Goal: Task Accomplishment & Management: Manage account settings

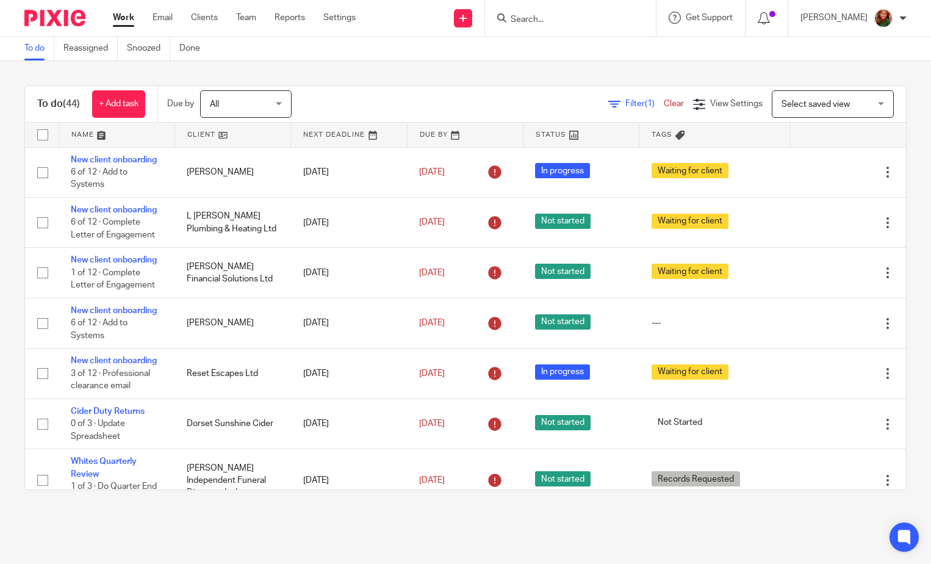
click at [542, 18] on input "Search" at bounding box center [564, 20] width 110 height 11
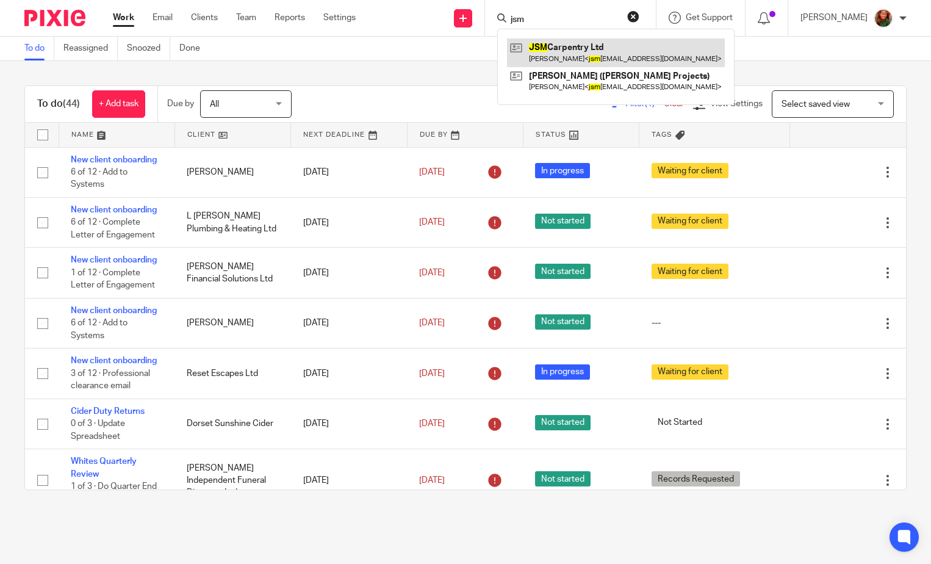
type input "jsm"
click at [586, 55] on link at bounding box center [616, 52] width 218 height 28
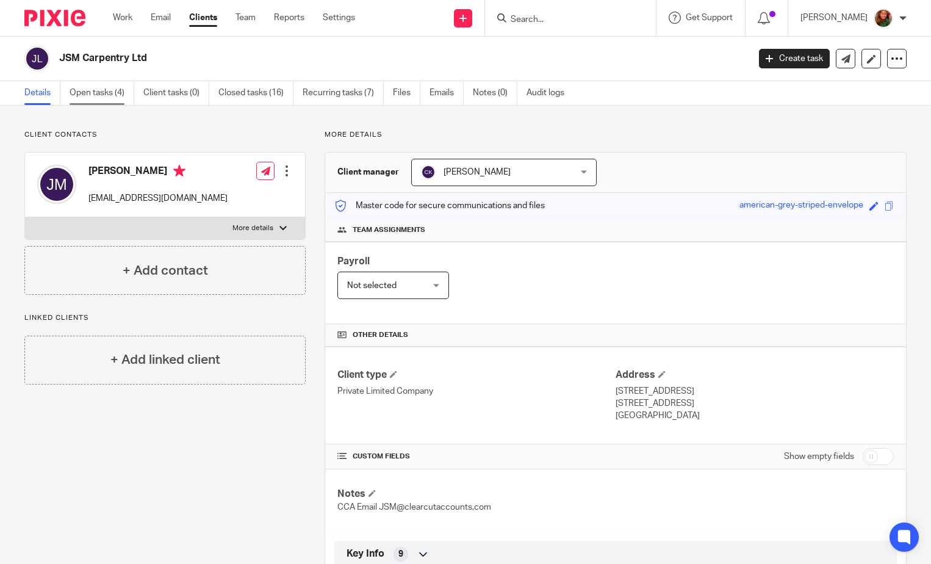
click at [93, 99] on link "Open tasks (4)" at bounding box center [102, 93] width 65 height 24
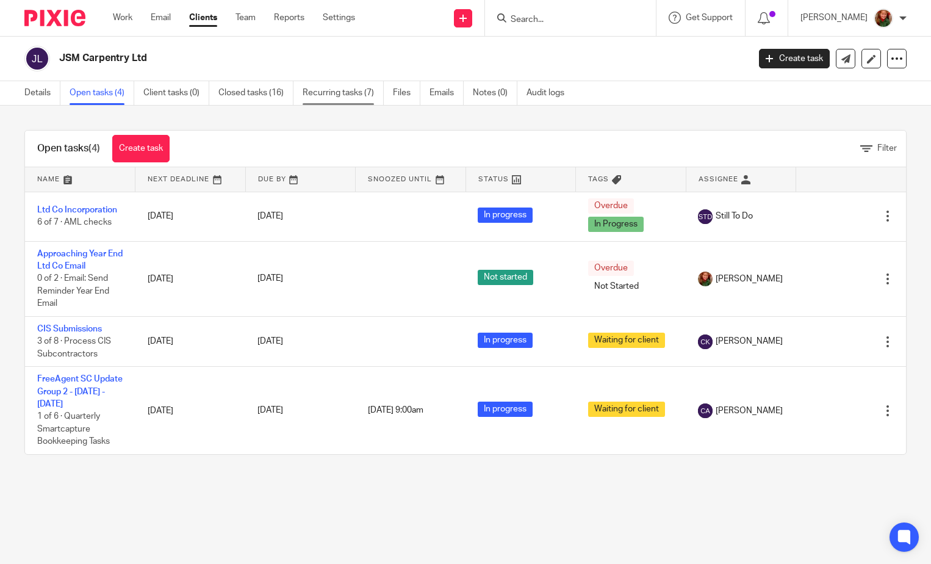
click at [372, 82] on link "Recurring tasks (7)" at bounding box center [343, 93] width 81 height 24
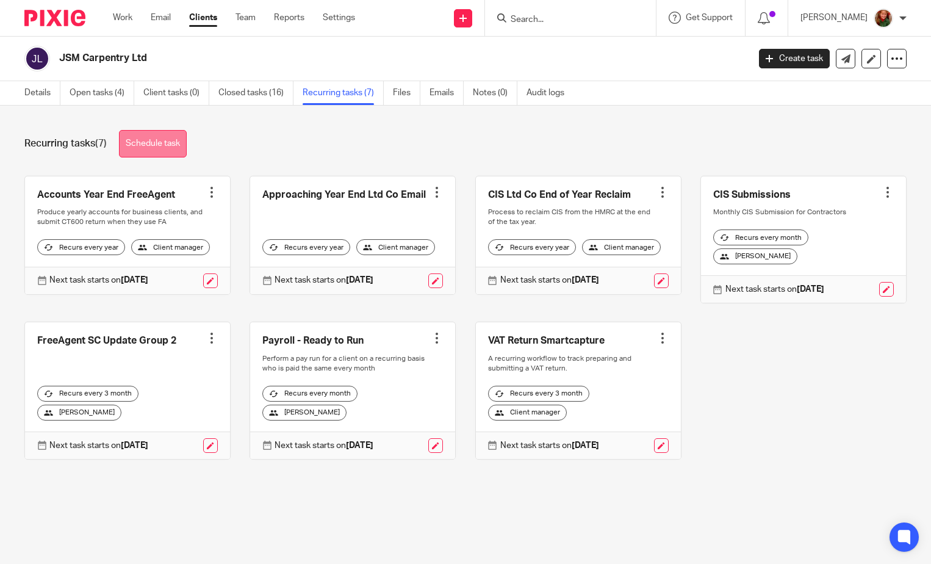
click at [155, 142] on link "Schedule task" at bounding box center [153, 143] width 68 height 27
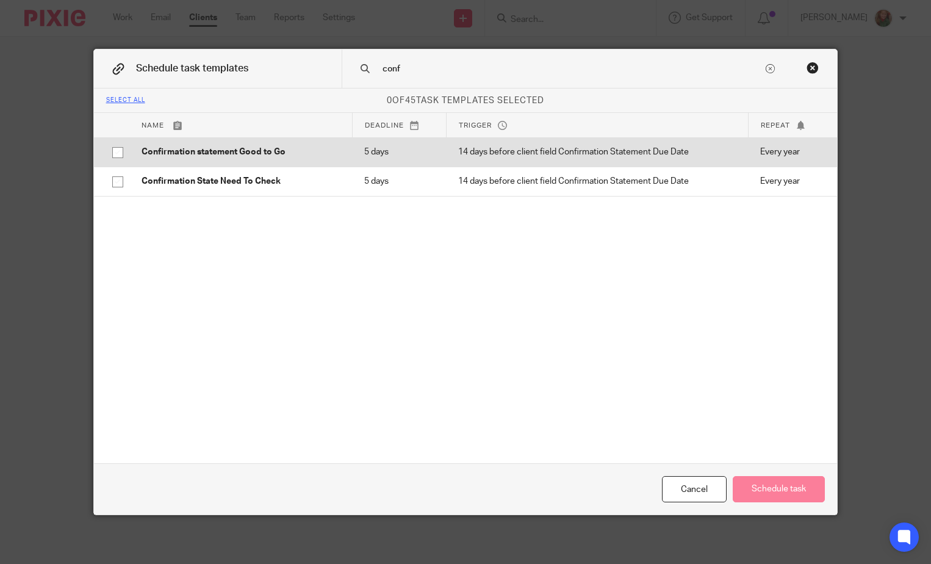
type input "conf"
click at [112, 155] on input "checkbox" at bounding box center [117, 152] width 23 height 23
checkbox input "true"
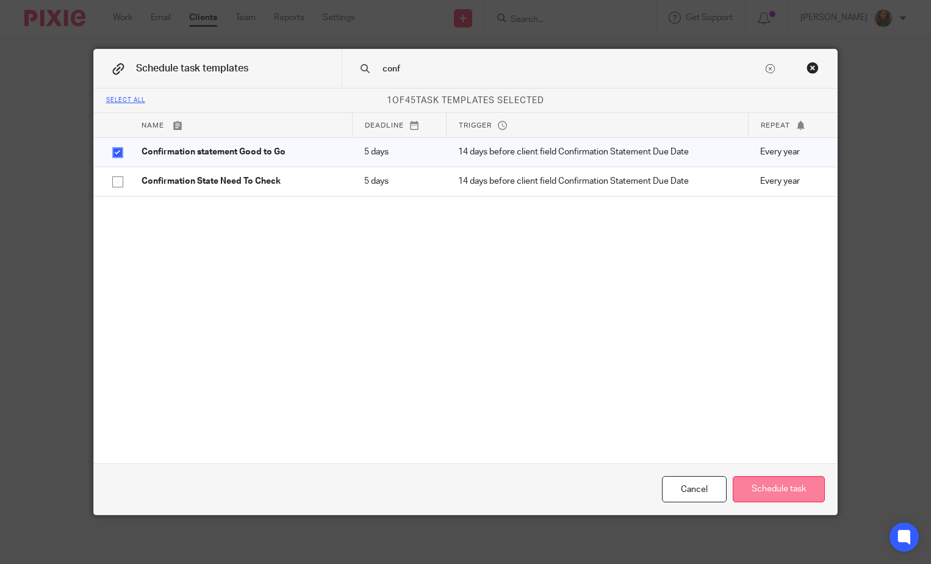
click at [779, 488] on button "Schedule task" at bounding box center [779, 489] width 92 height 26
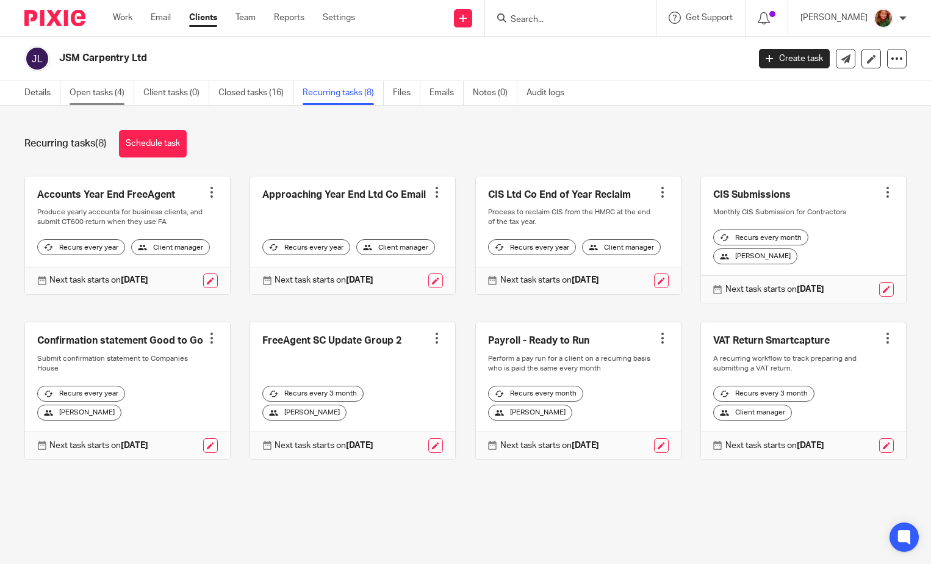
click at [102, 98] on link "Open tasks (4)" at bounding box center [102, 93] width 65 height 24
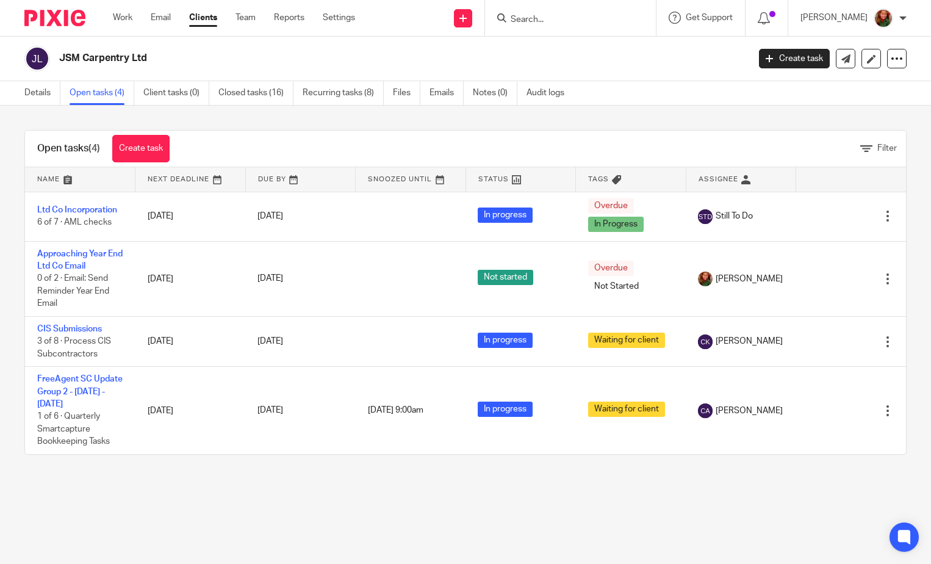
click at [150, 145] on link "Create task" at bounding box center [140, 148] width 57 height 27
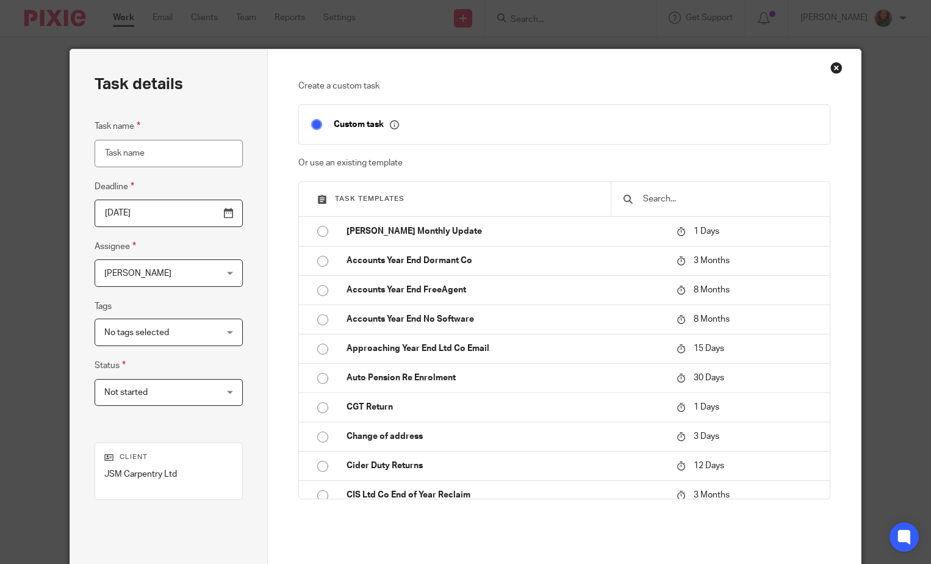
click at [642, 195] on input "text" at bounding box center [730, 198] width 176 height 13
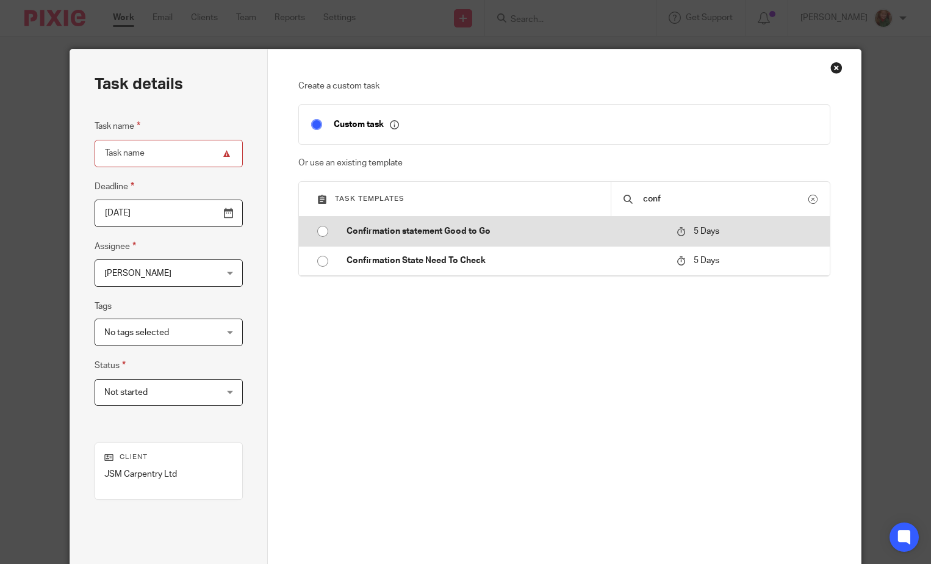
type input "conf"
click at [323, 229] on input "radio" at bounding box center [322, 231] width 23 height 23
type input "[DATE]"
type input "Confirmation statement Good to Go"
checkbox input "false"
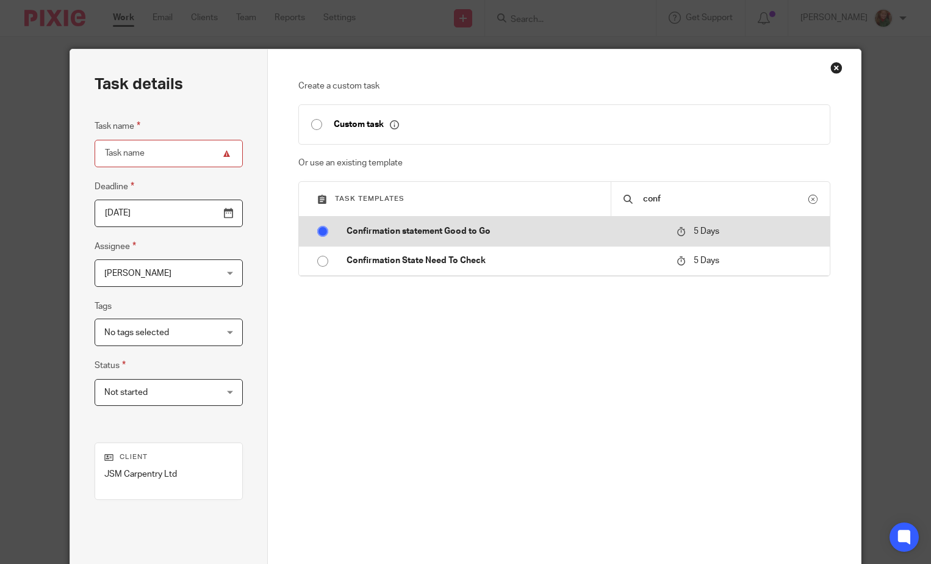
radio input "false"
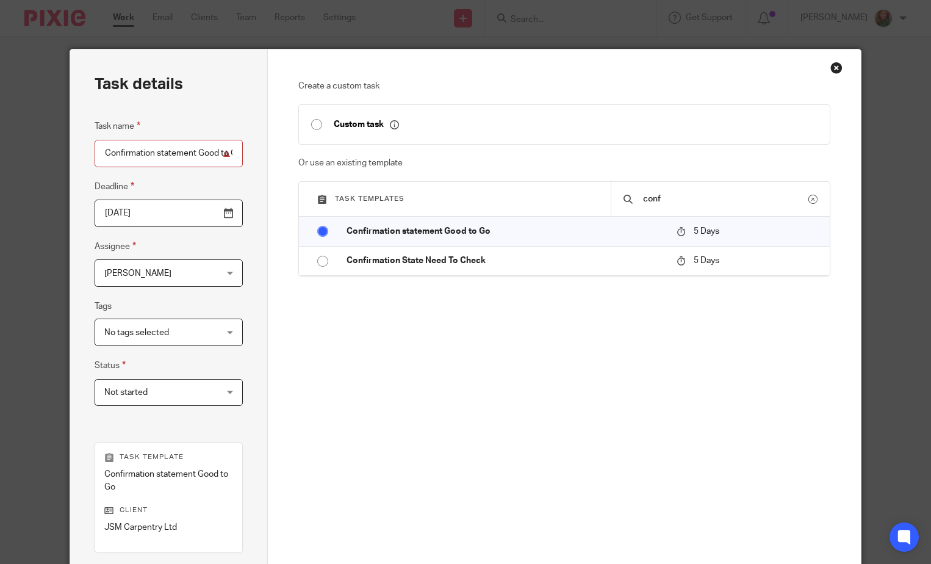
click at [156, 279] on span "[PERSON_NAME]" at bounding box center [159, 273] width 110 height 26
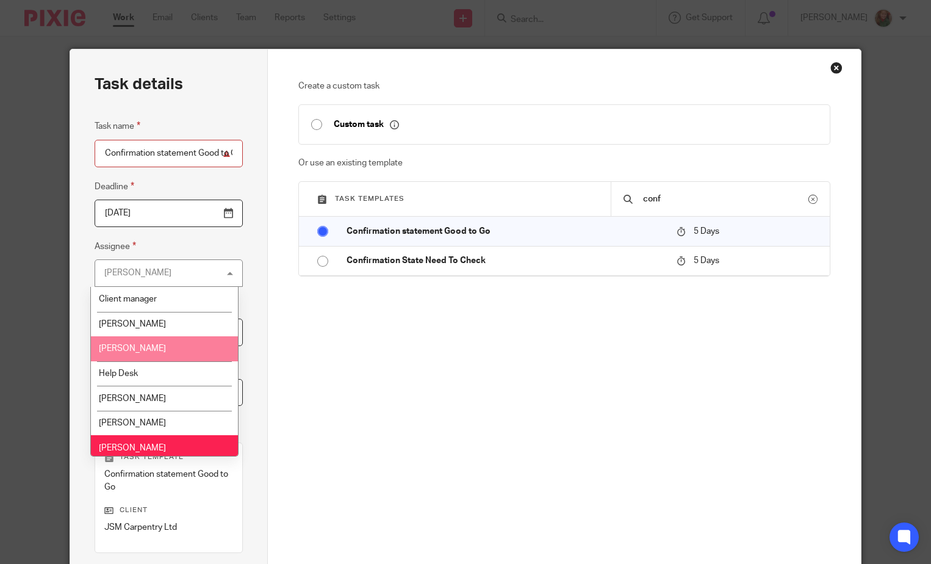
click at [157, 347] on li "[PERSON_NAME]" at bounding box center [164, 348] width 147 height 25
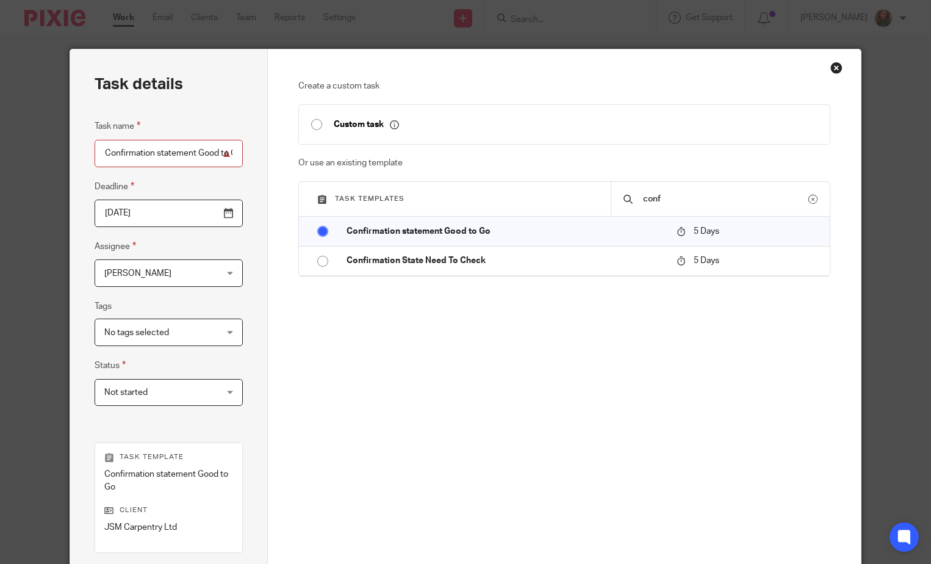
scroll to position [170, 0]
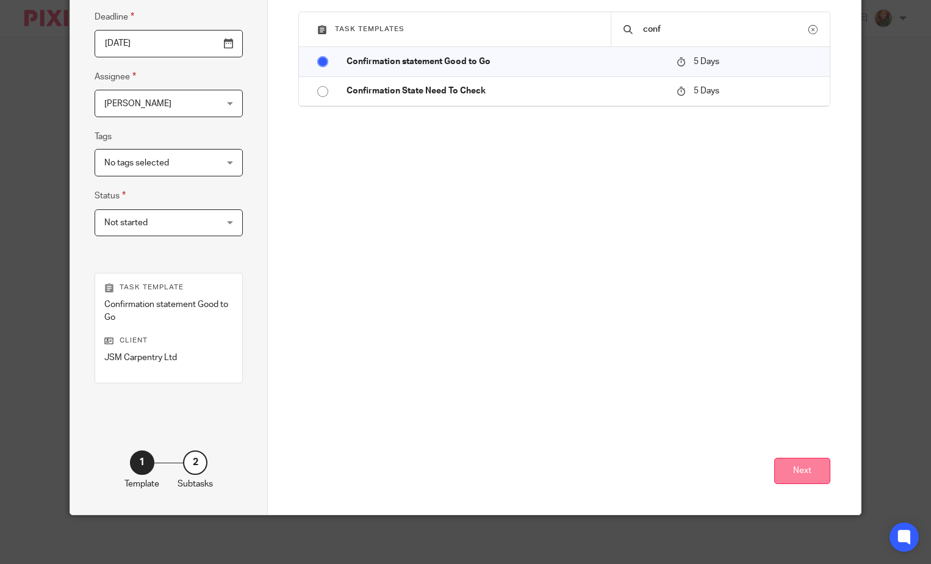
click at [792, 475] on button "Next" at bounding box center [802, 471] width 56 height 26
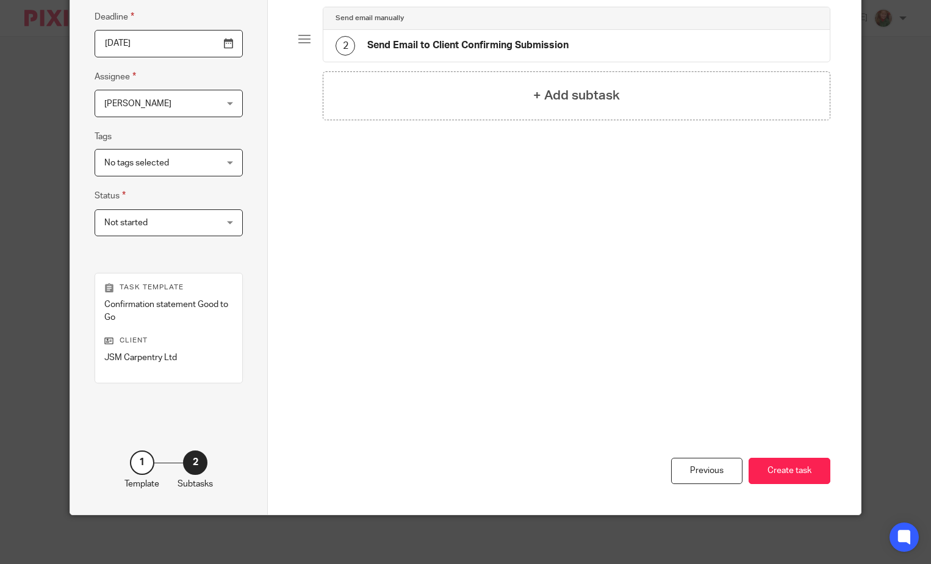
click at [792, 475] on button "Create task" at bounding box center [790, 471] width 82 height 26
